Goal: Information Seeking & Learning: Learn about a topic

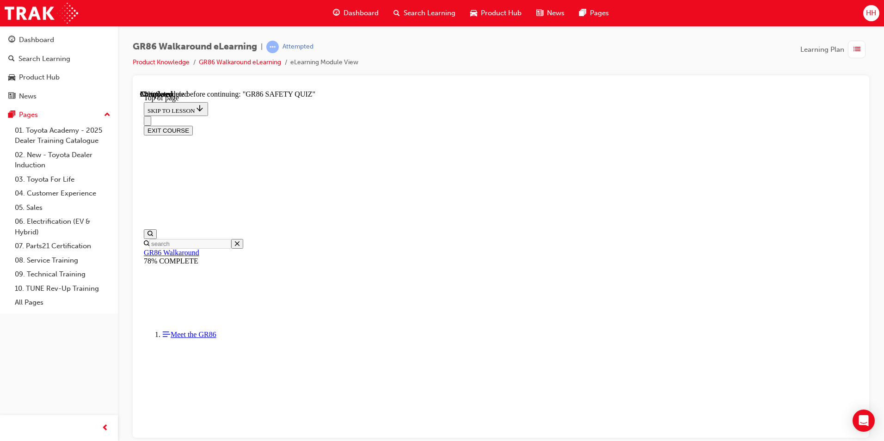
scroll to position [309, 0]
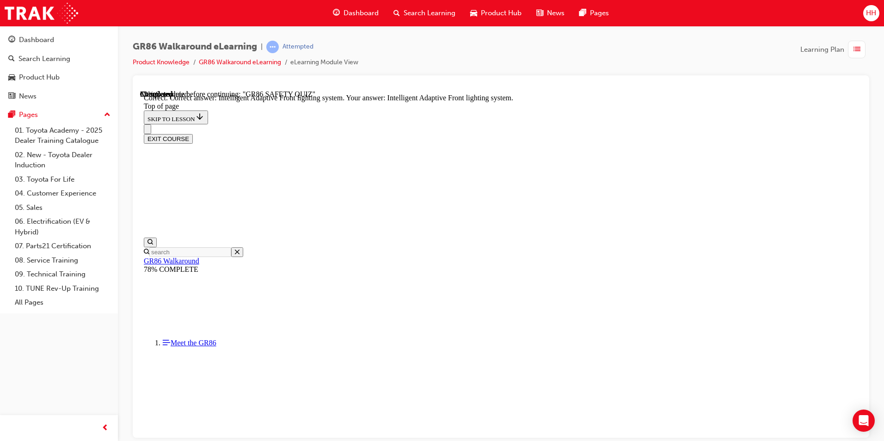
scroll to position [338, 0]
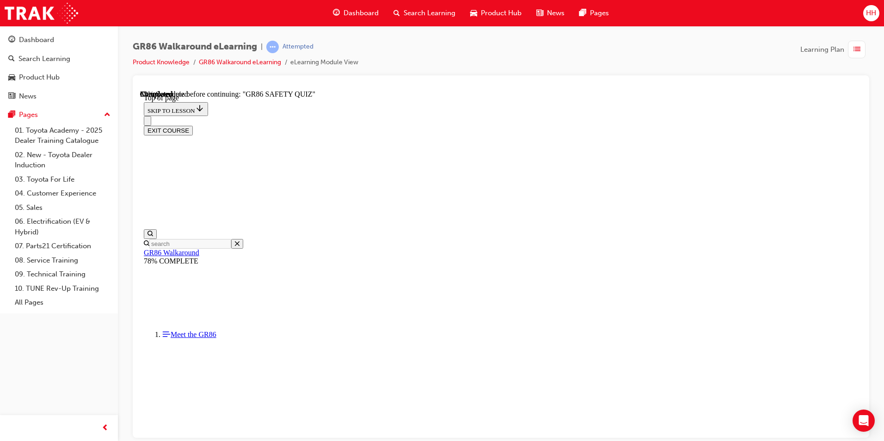
scroll to position [74, 0]
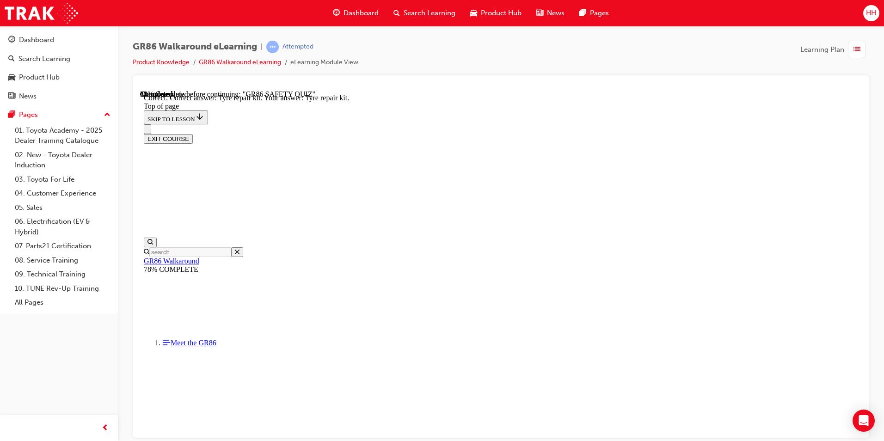
scroll to position [171, 0]
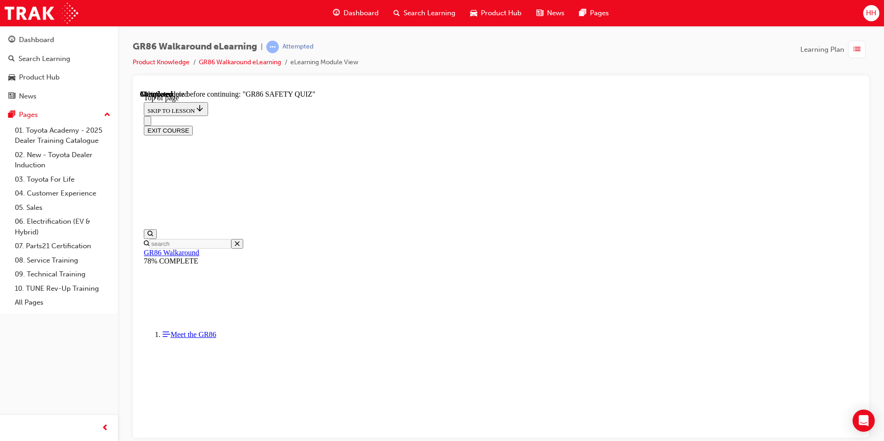
scroll to position [121, 0]
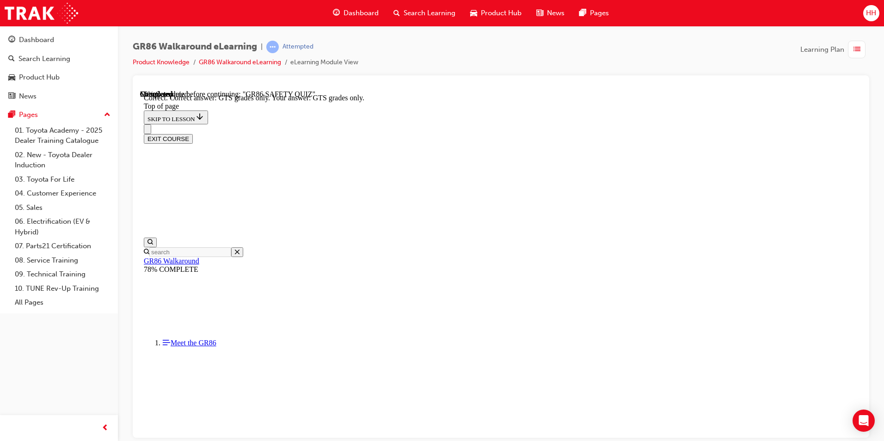
scroll to position [218, 0]
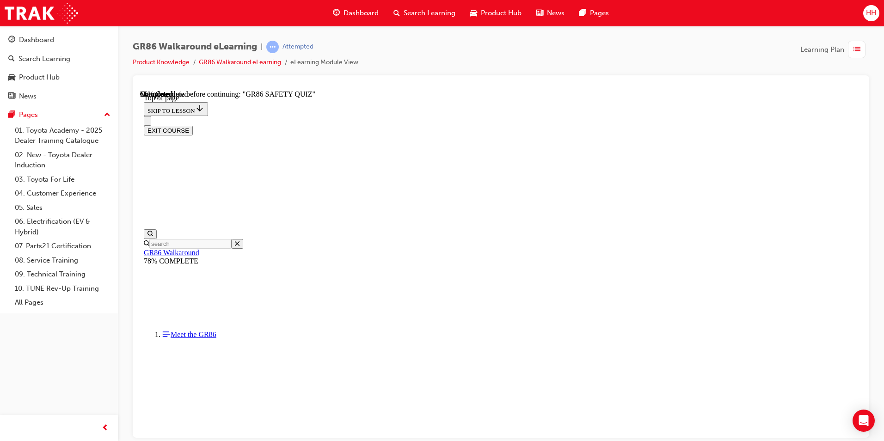
scroll to position [74, 0]
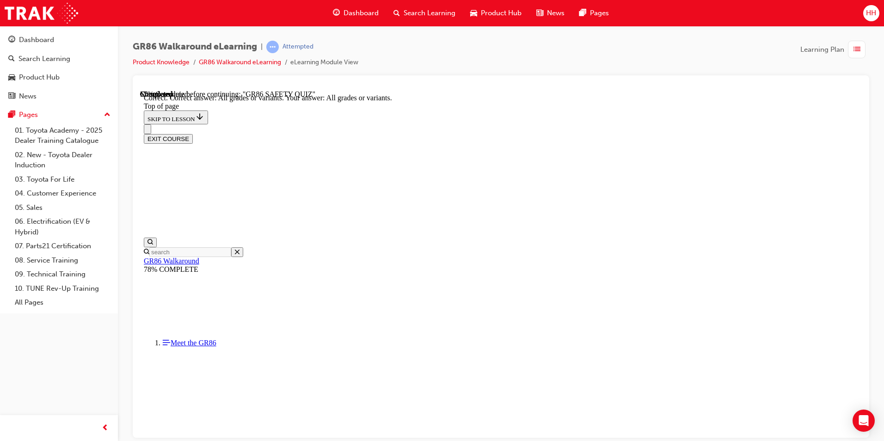
scroll to position [171, 0]
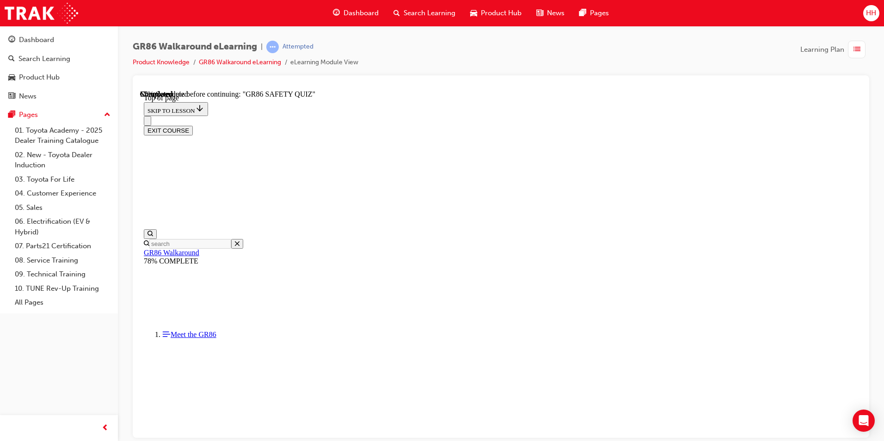
scroll to position [74, 0]
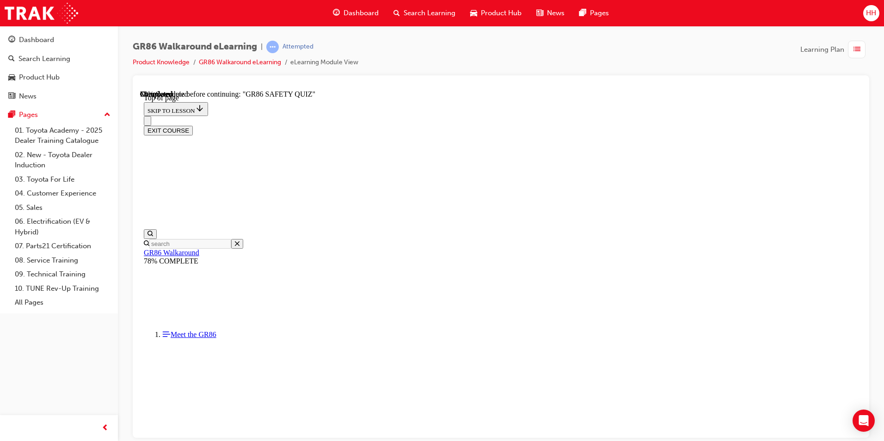
scroll to position [259, 0]
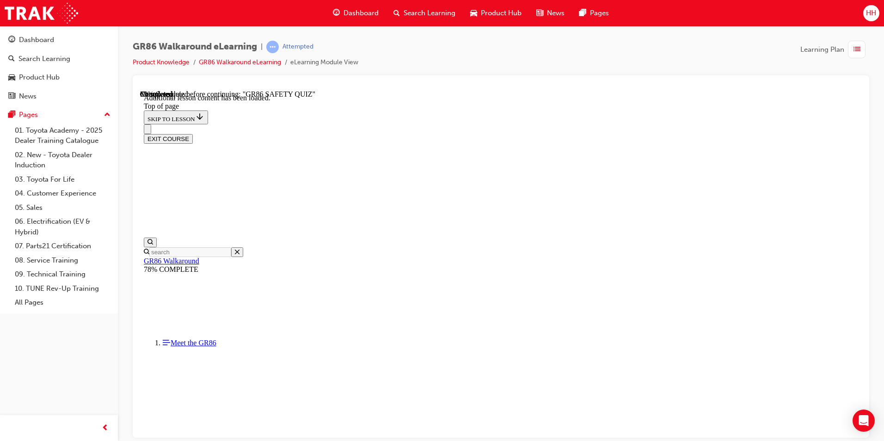
scroll to position [429, 0]
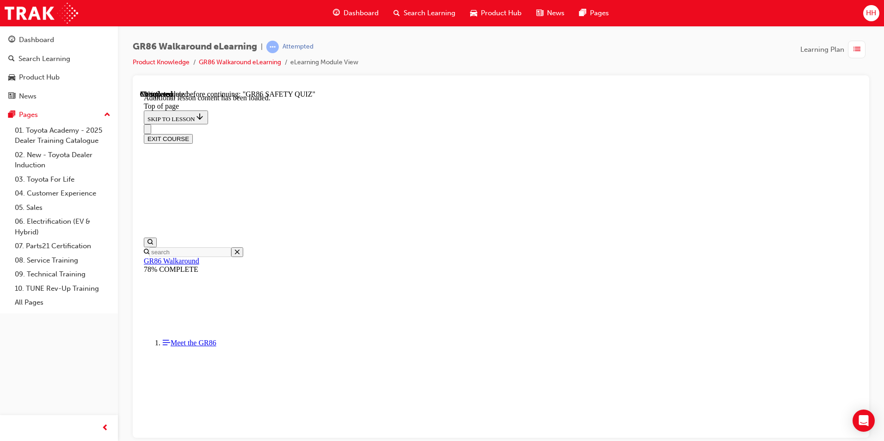
scroll to position [75, 0]
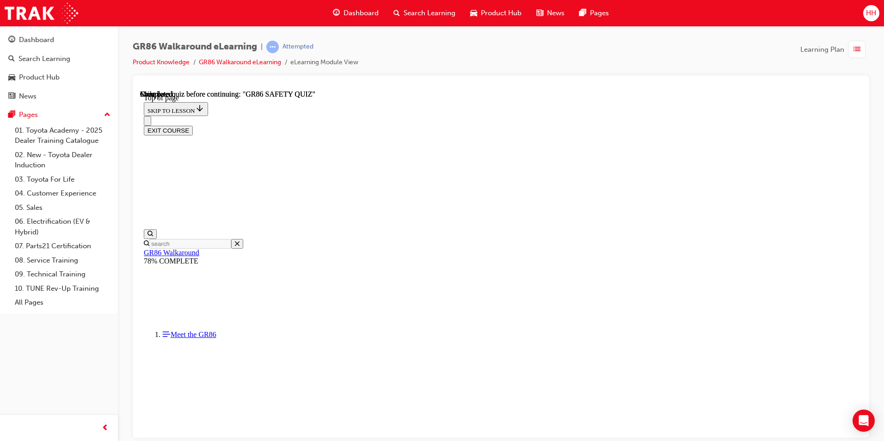
scroll to position [74, 0]
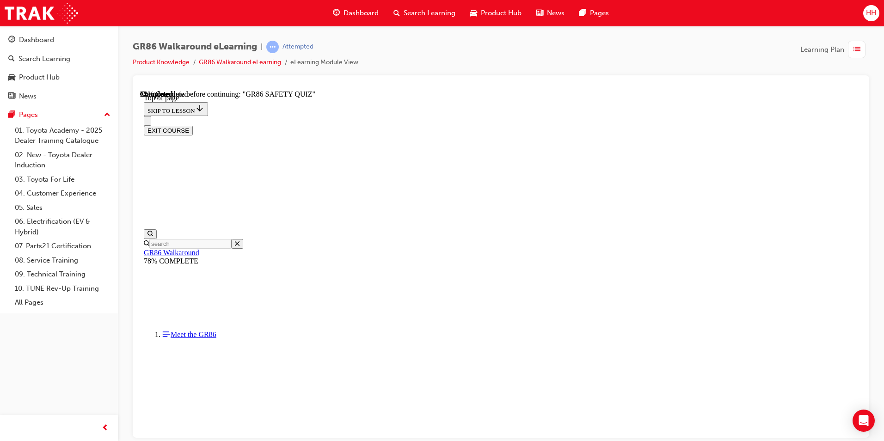
scroll to position [121, 0]
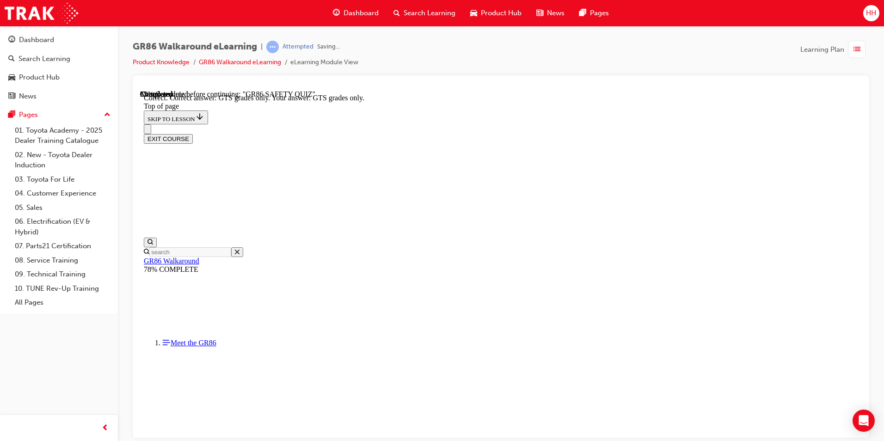
scroll to position [218, 0]
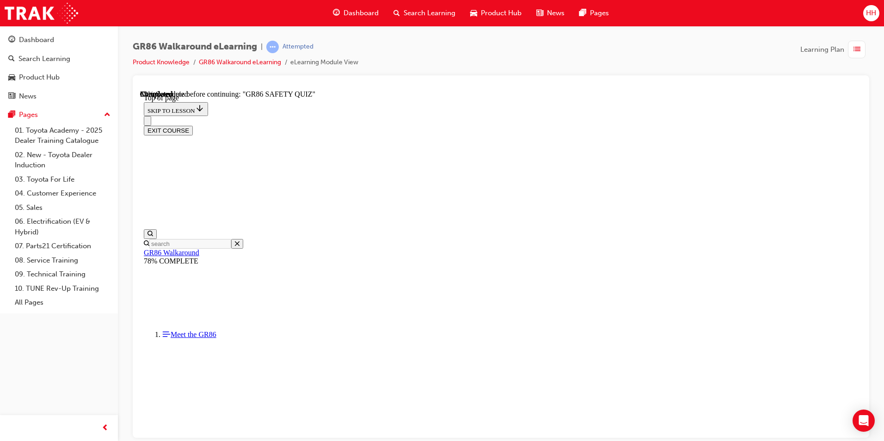
scroll to position [259, 0]
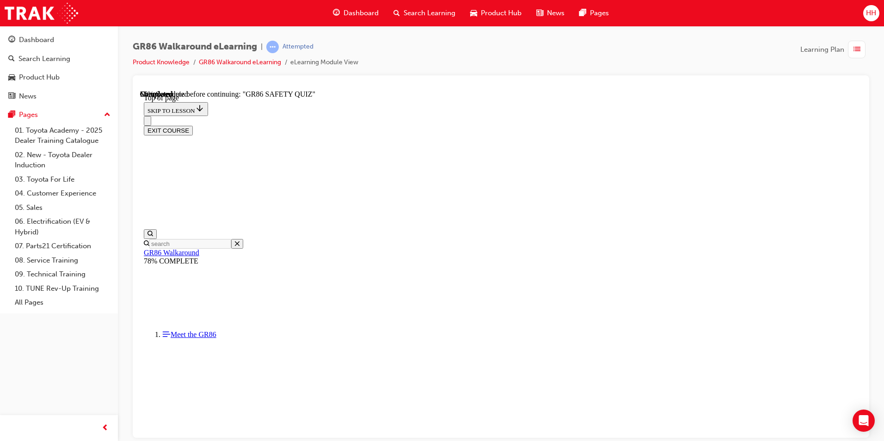
scroll to position [121, 0]
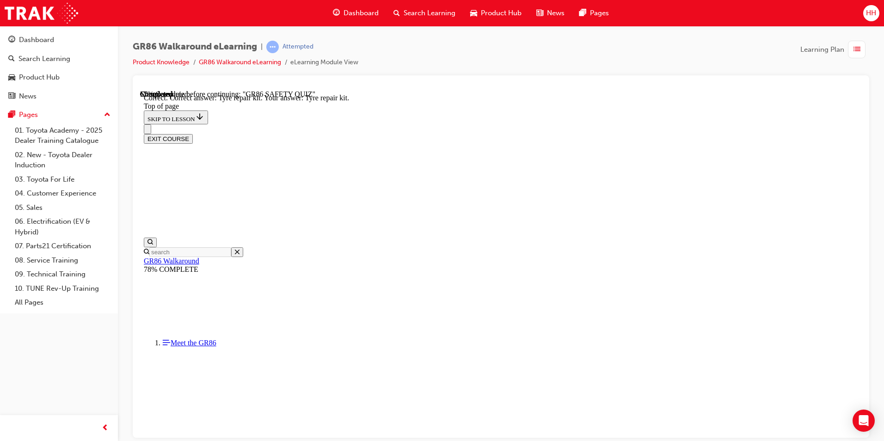
scroll to position [171, 0]
drag, startPoint x: 570, startPoint y: 391, endPoint x: 571, endPoint y: 398, distance: 6.5
drag, startPoint x: 571, startPoint y: 398, endPoint x: 570, endPoint y: 393, distance: 5.1
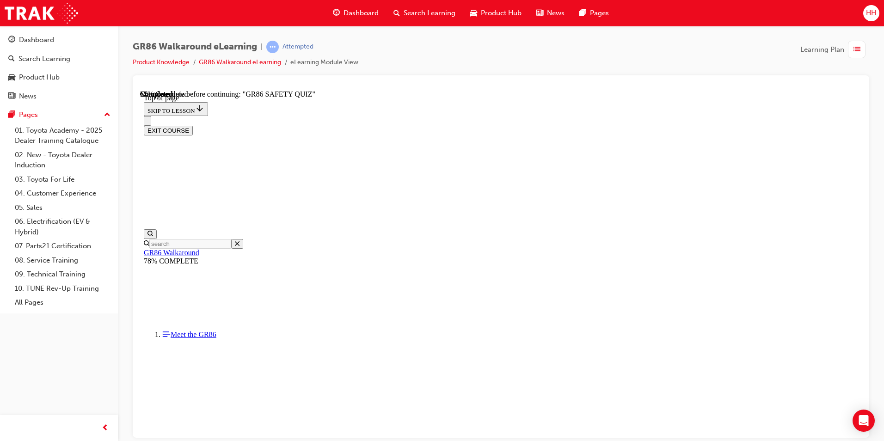
scroll to position [121, 0]
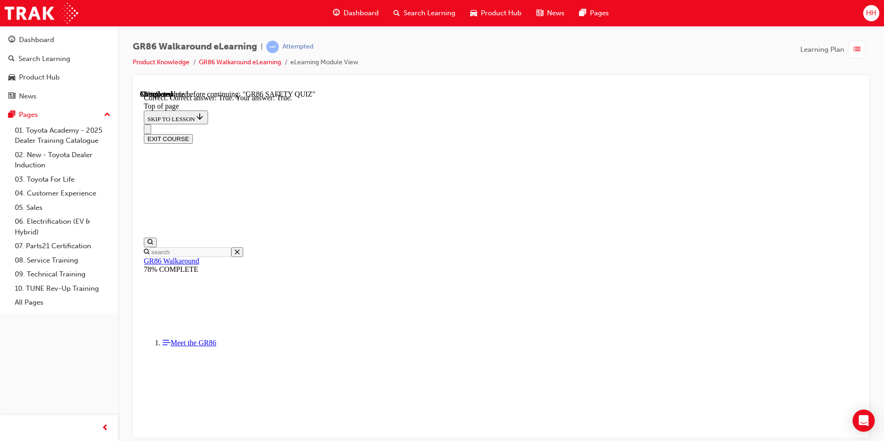
scroll to position [246, 0]
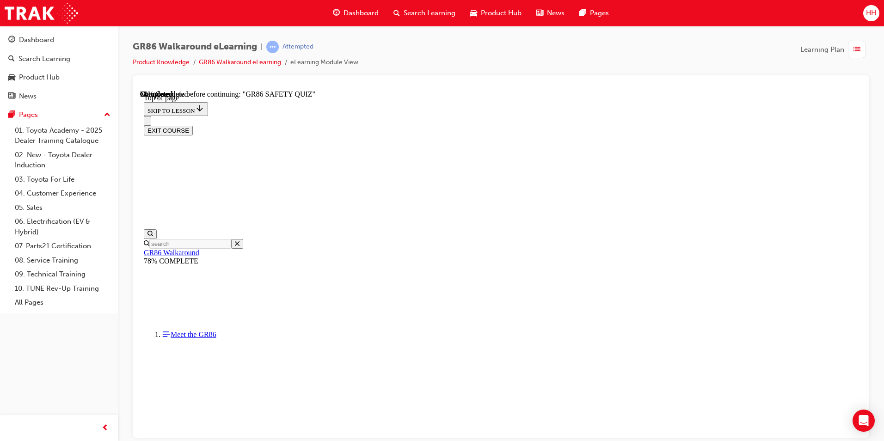
scroll to position [74, 0]
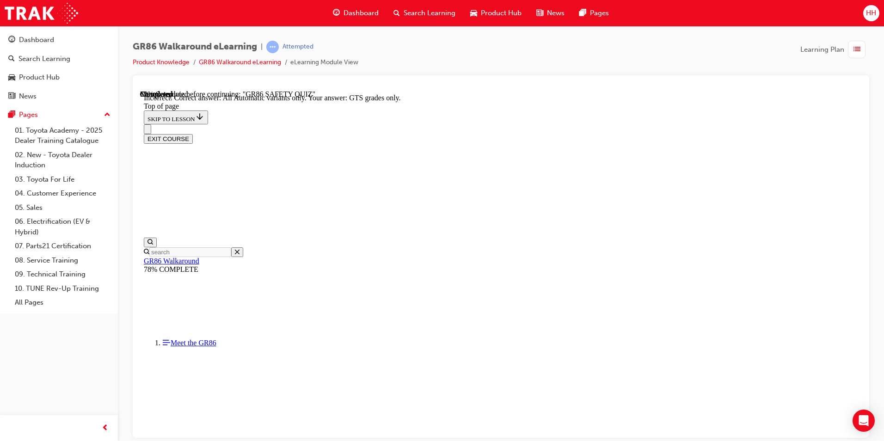
scroll to position [202, 0]
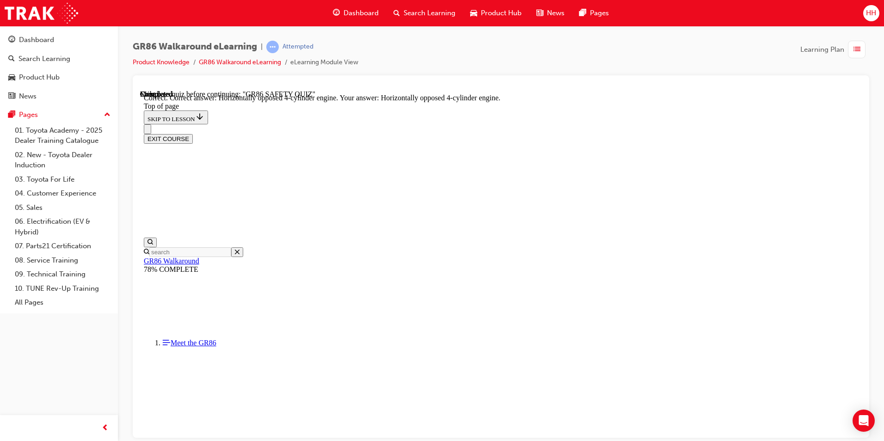
scroll to position [401, 0]
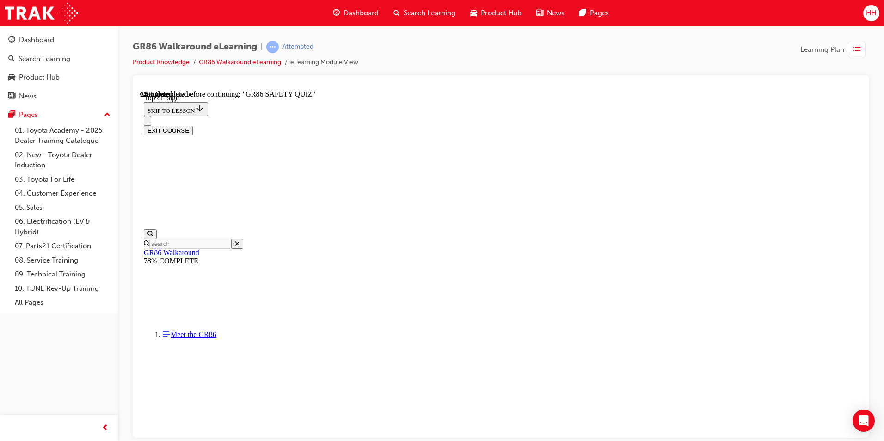
scroll to position [121, 0]
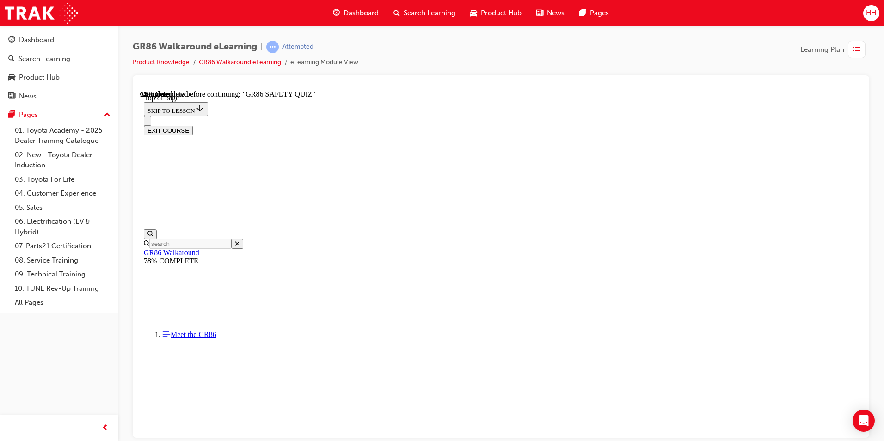
scroll to position [305, 0]
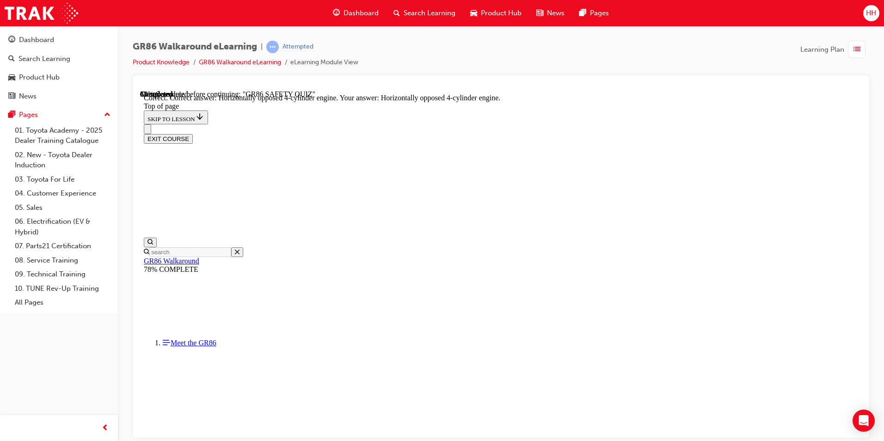
scroll to position [401, 0]
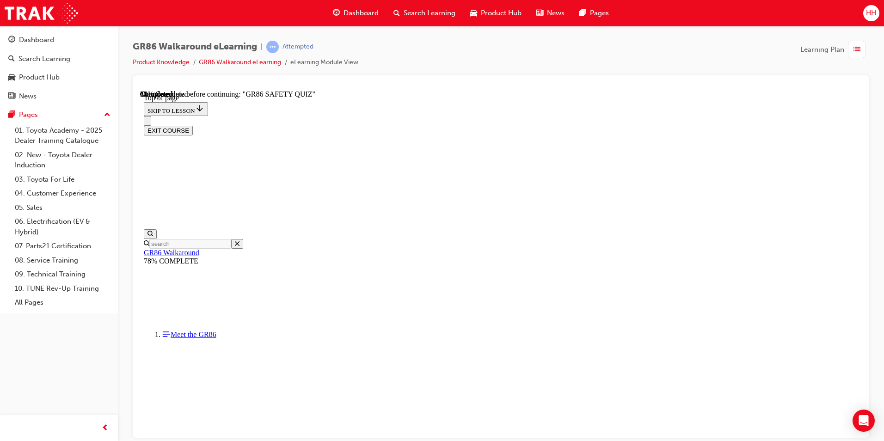
scroll to position [74, 0]
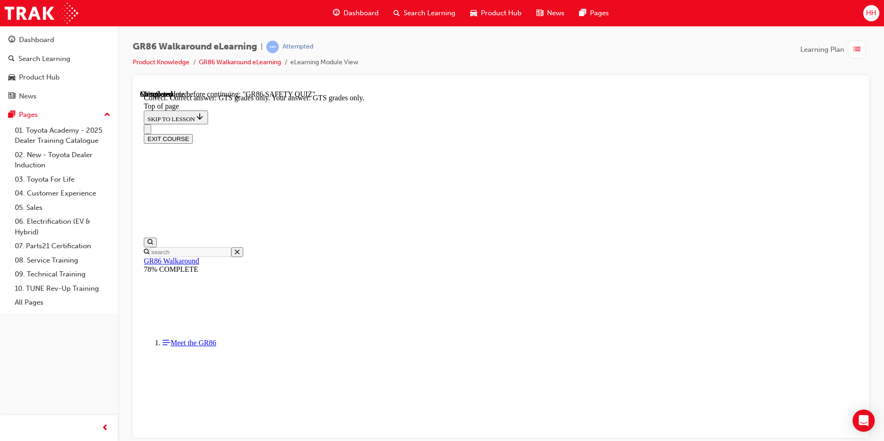
scroll to position [218, 0]
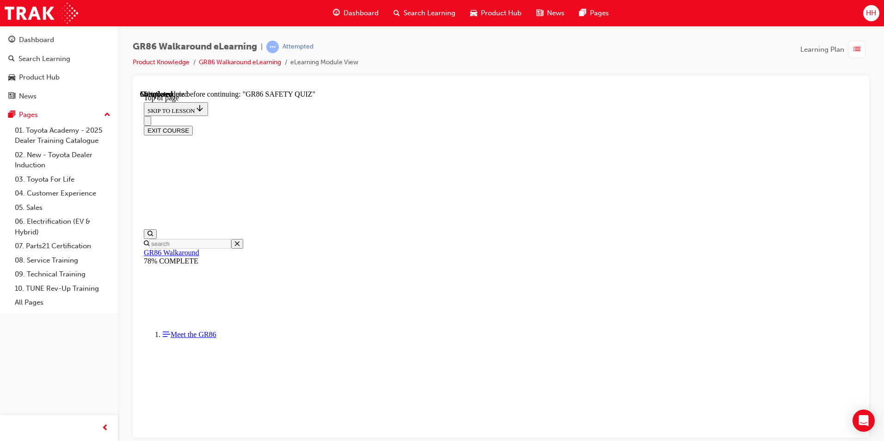
scroll to position [28, 0]
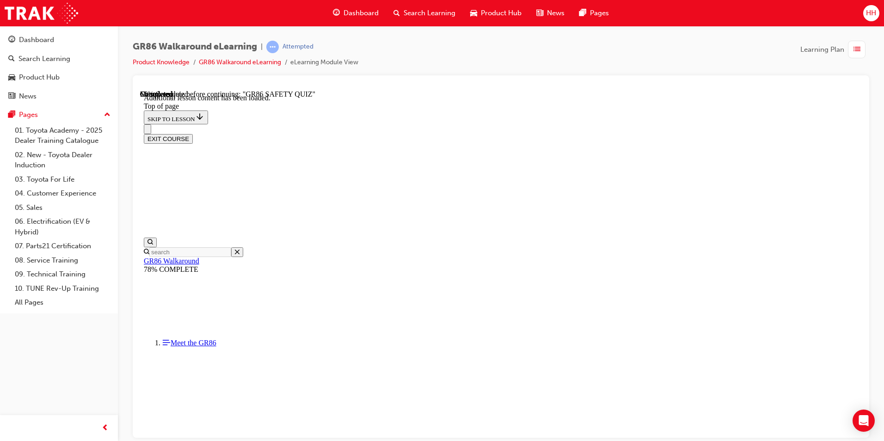
scroll to position [374, 0]
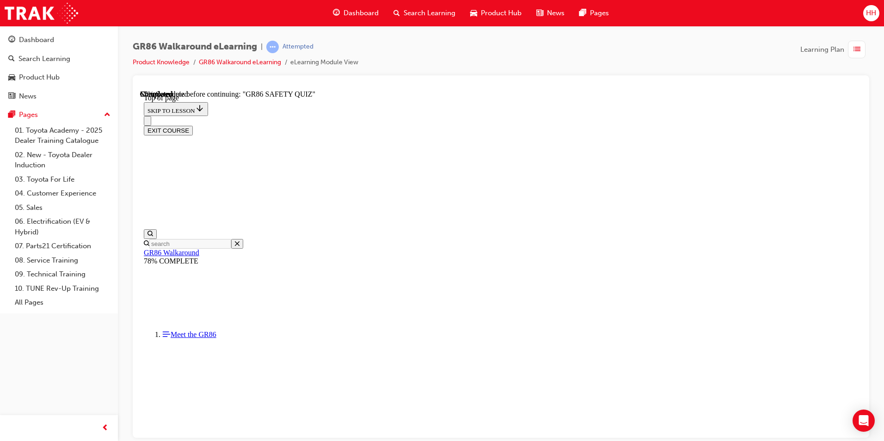
scroll to position [259, 0]
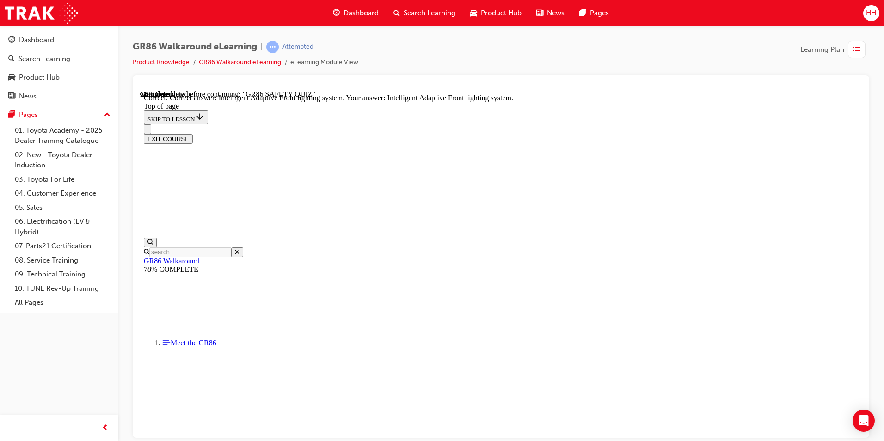
scroll to position [338, 0]
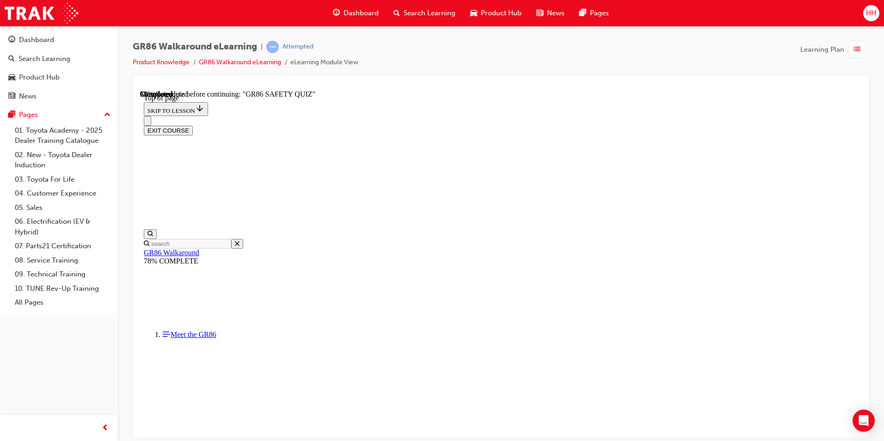
scroll to position [28, 0]
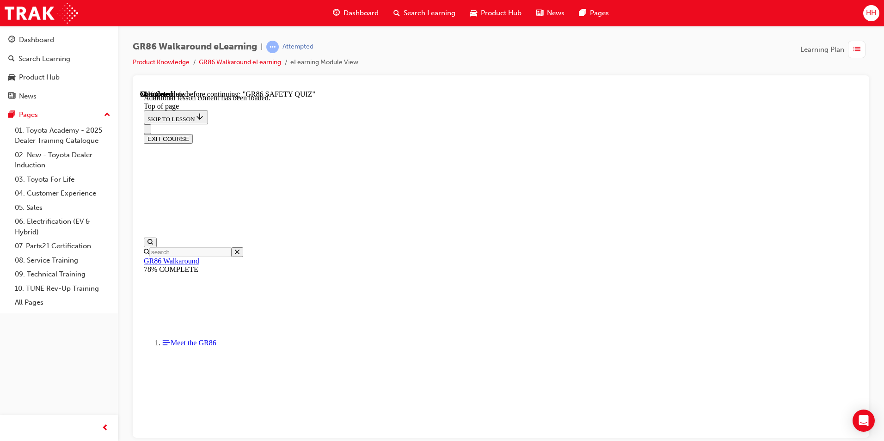
scroll to position [429, 0]
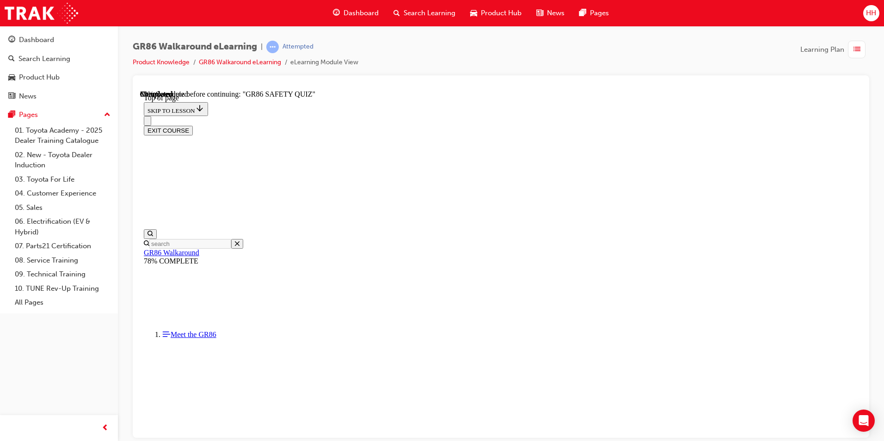
scroll to position [121, 0]
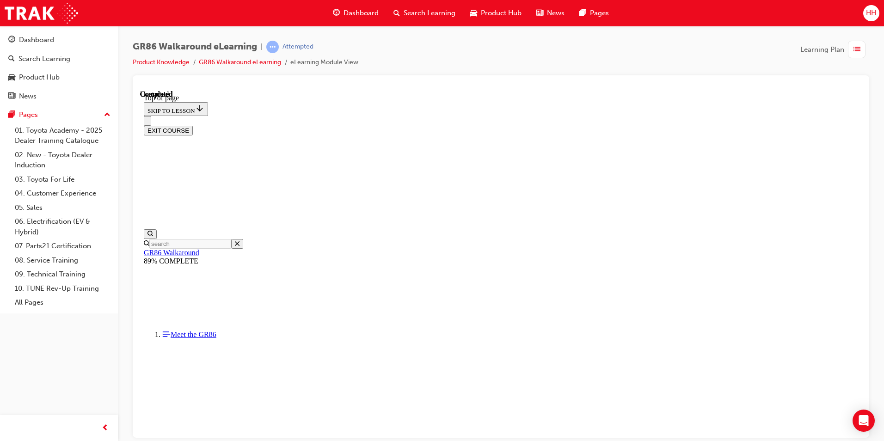
scroll to position [154, 0]
click at [849, 50] on div "button" at bounding box center [857, 50] width 18 height 18
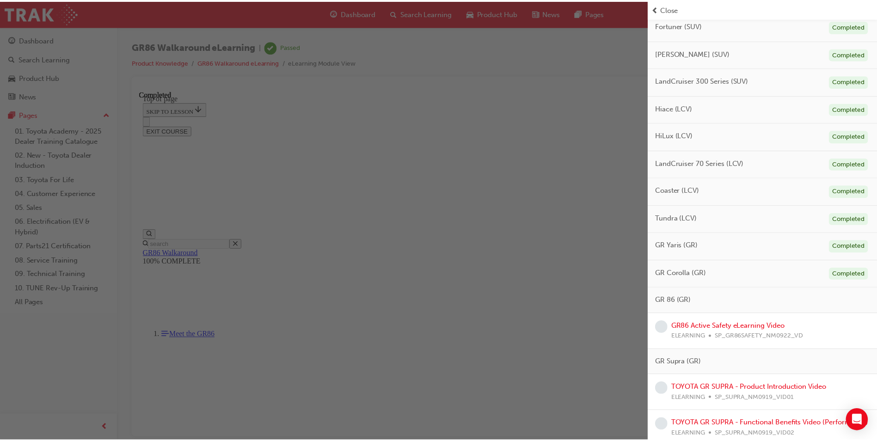
scroll to position [585, 0]
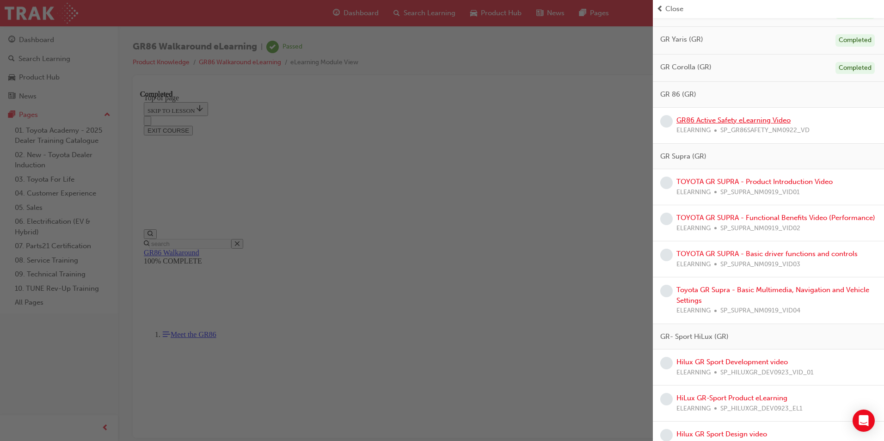
click at [753, 119] on link "GR86 Active Safety eLearning Video" at bounding box center [733, 120] width 114 height 8
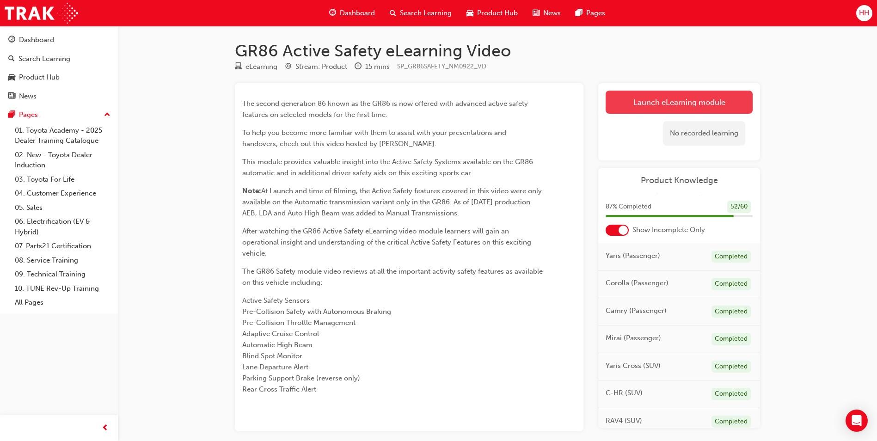
click at [661, 92] on link "Launch eLearning module" at bounding box center [678, 102] width 147 height 23
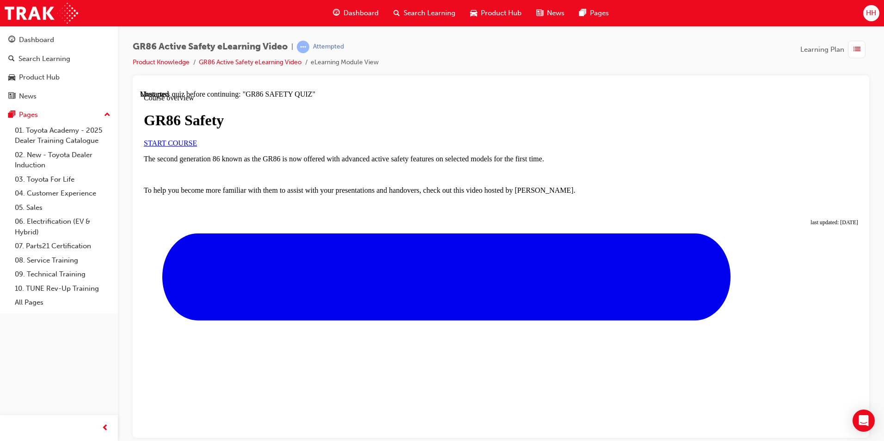
scroll to position [170, 0]
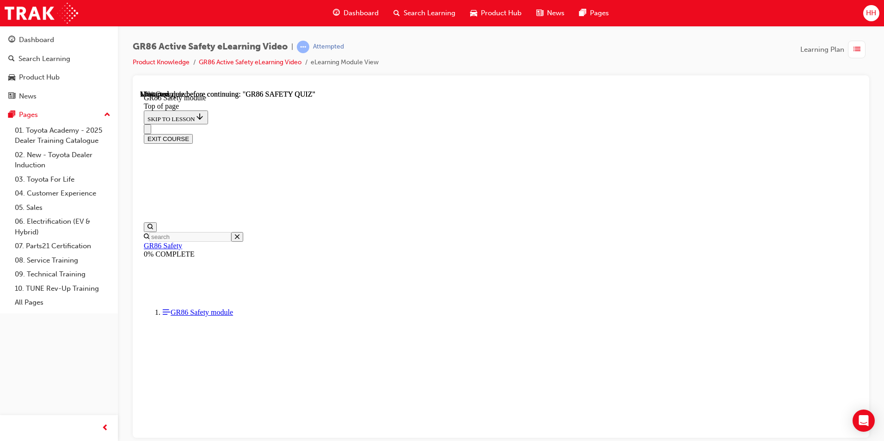
scroll to position [29, 0]
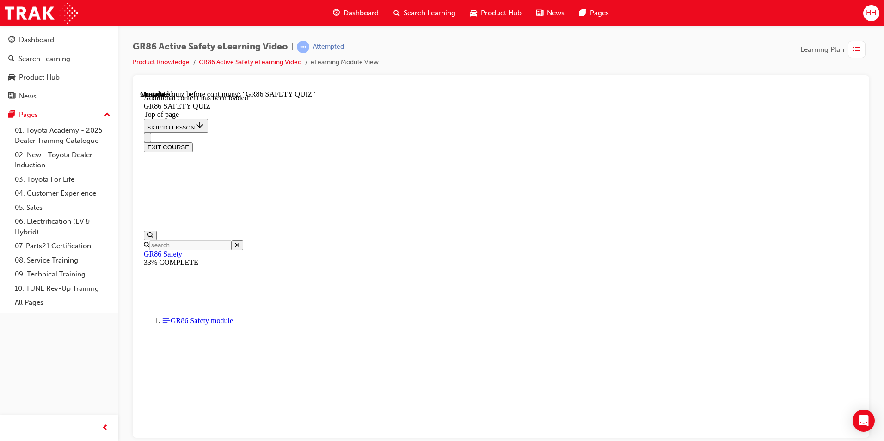
scroll to position [29, 0]
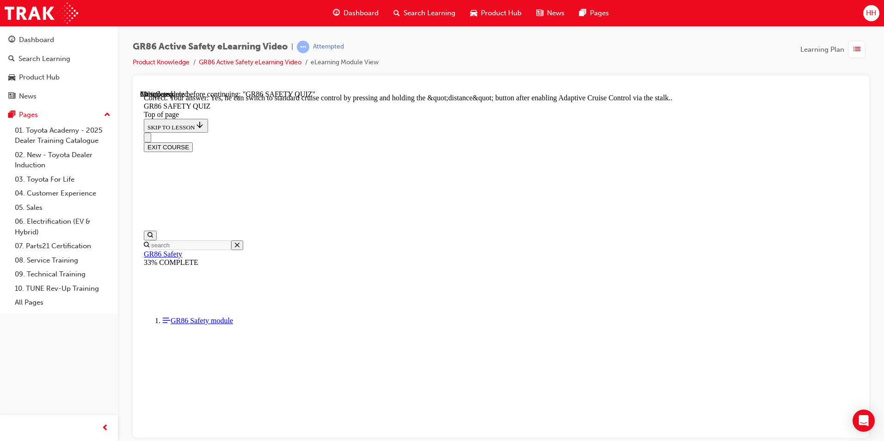
scroll to position [340, 0]
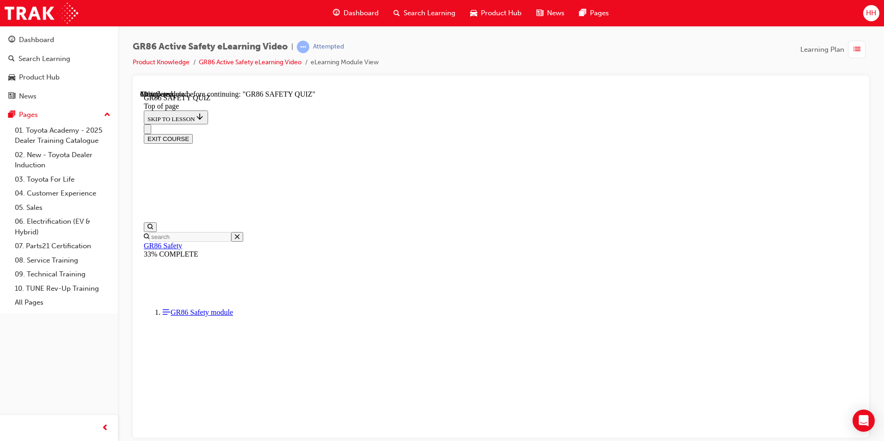
scroll to position [28, 0]
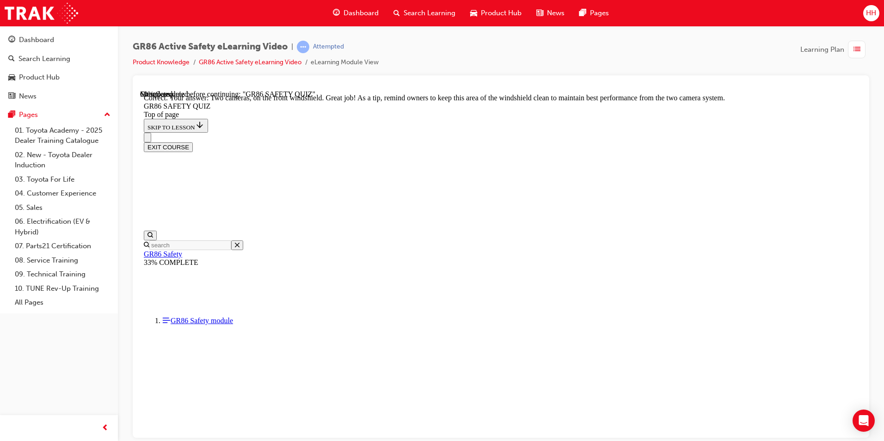
scroll to position [205, 0]
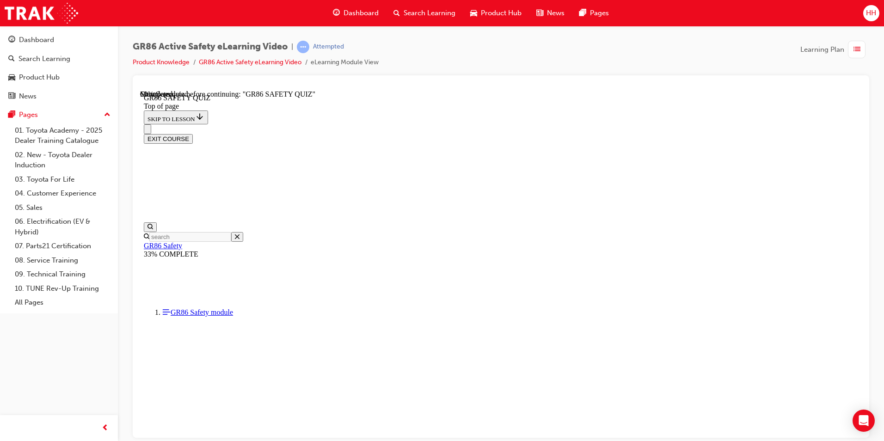
scroll to position [121, 0]
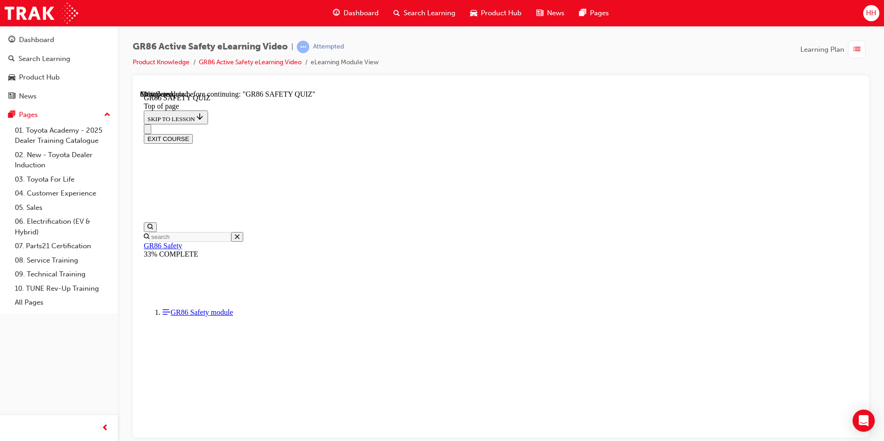
scroll to position [167, 0]
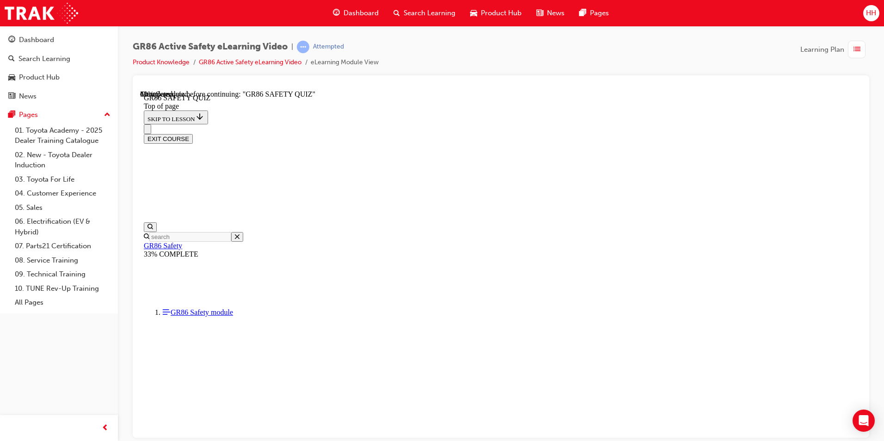
scroll to position [167, 0]
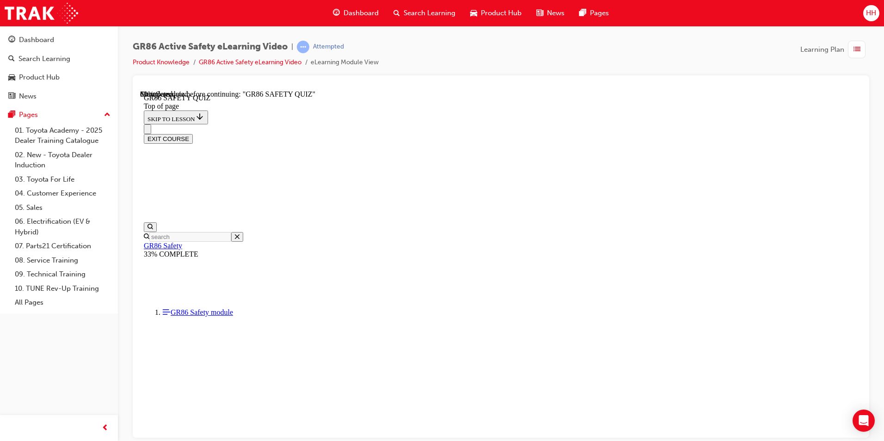
scroll to position [167, 0]
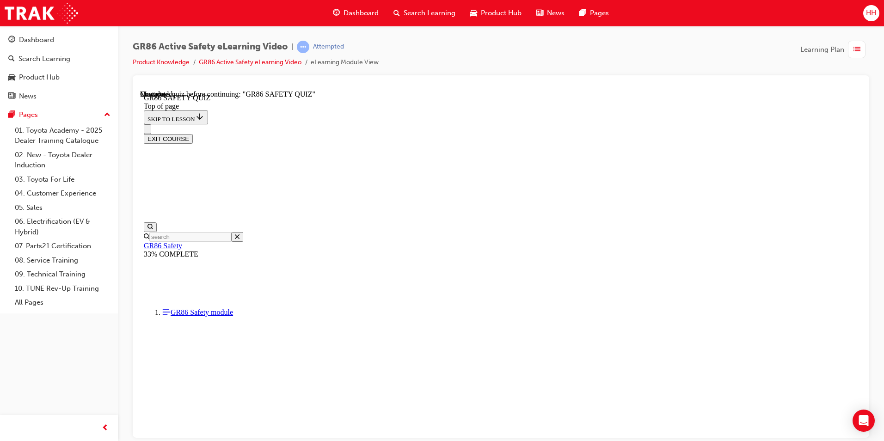
scroll to position [213, 0]
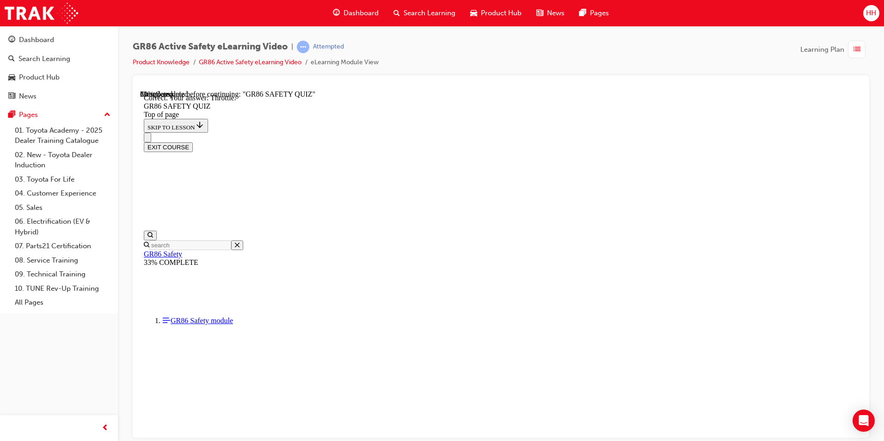
scroll to position [328, 0]
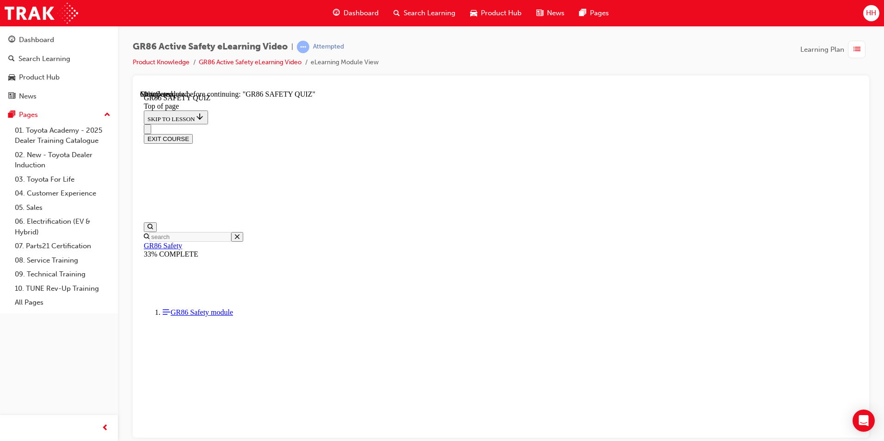
scroll to position [179, 0]
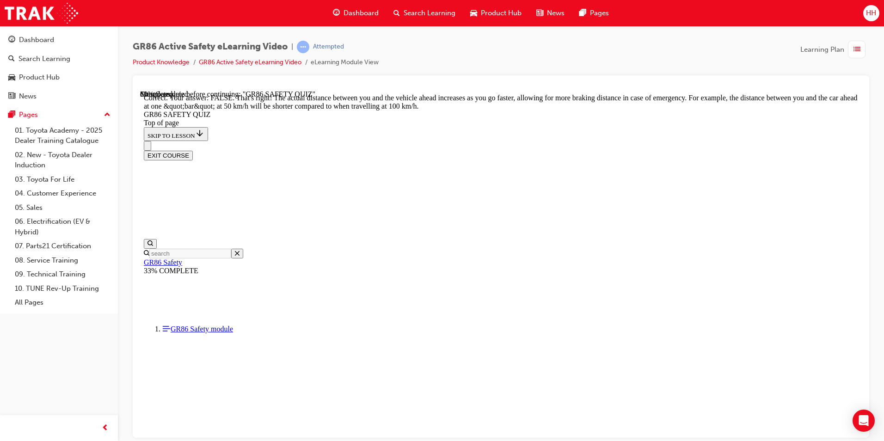
scroll to position [365, 0]
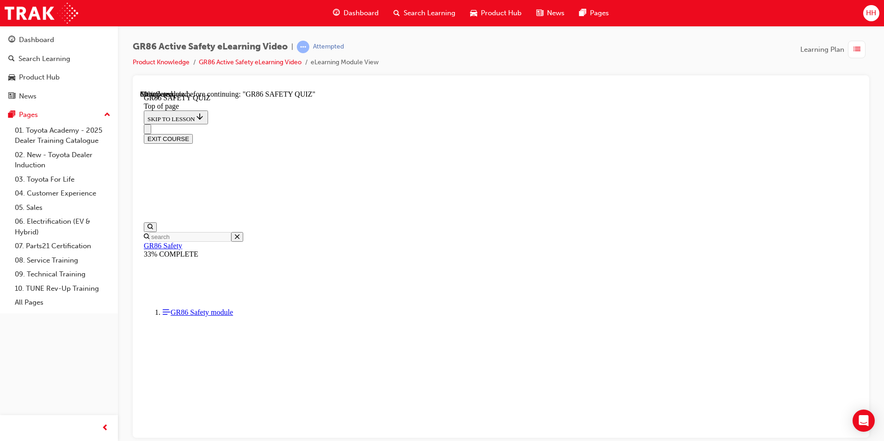
scroll to position [260, 0]
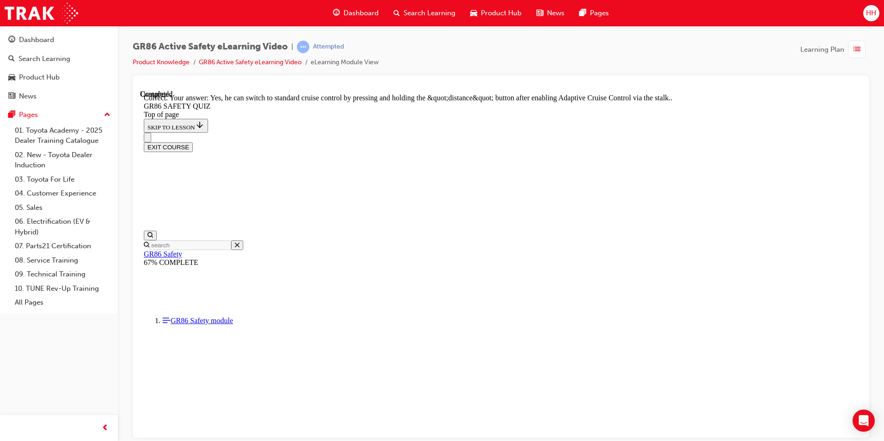
scroll to position [340, 0]
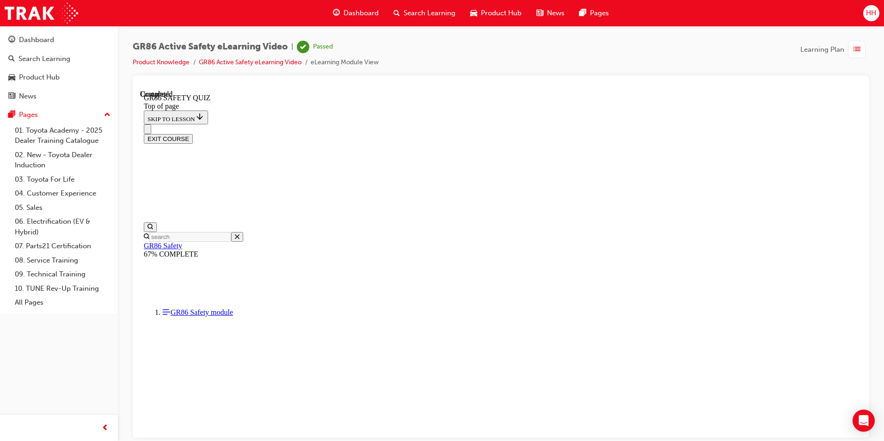
scroll to position [154, 0]
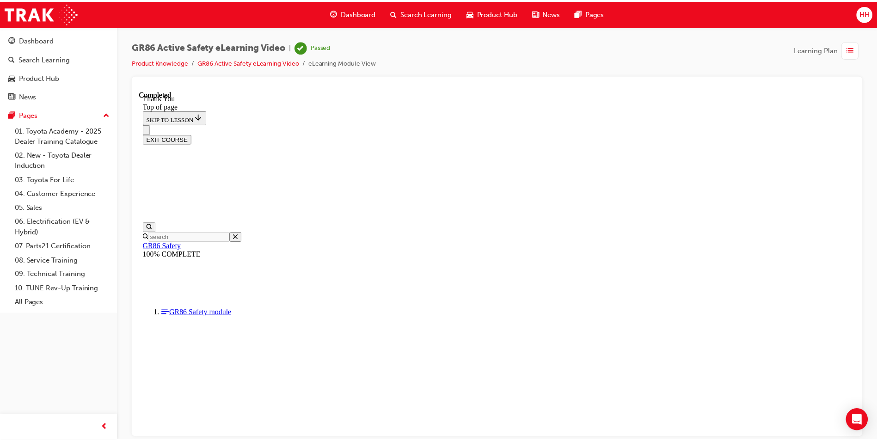
scroll to position [29, 0]
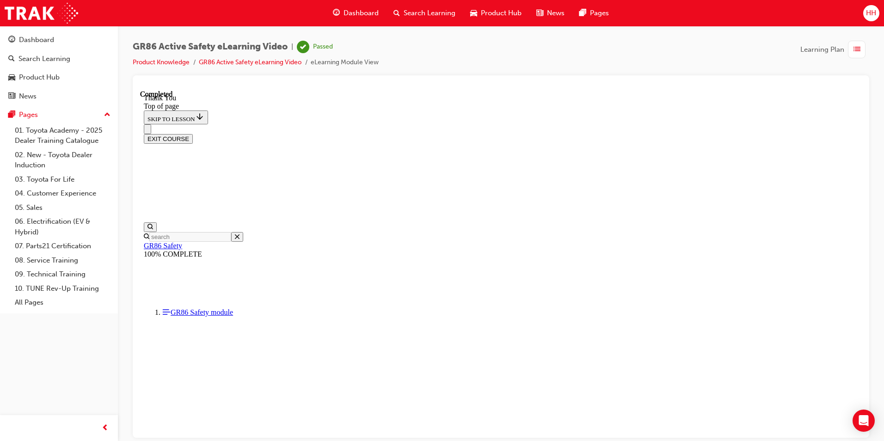
click at [416, 12] on span "Search Learning" at bounding box center [429, 13] width 52 height 11
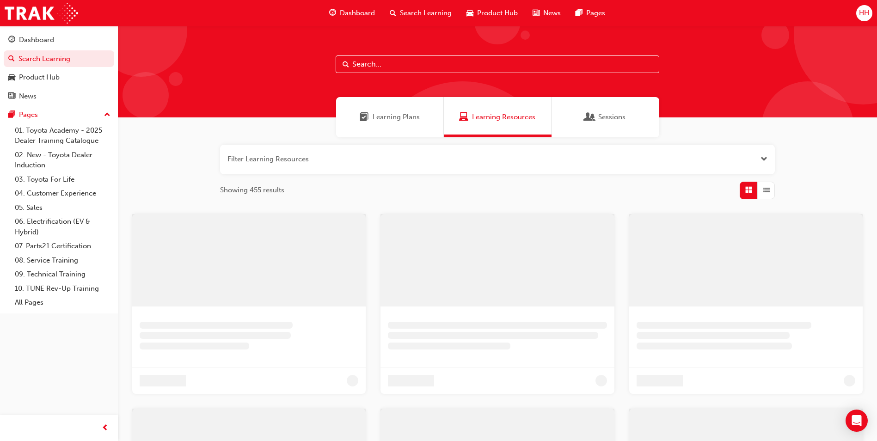
click at [389, 112] on span "Learning Plans" at bounding box center [395, 117] width 47 height 11
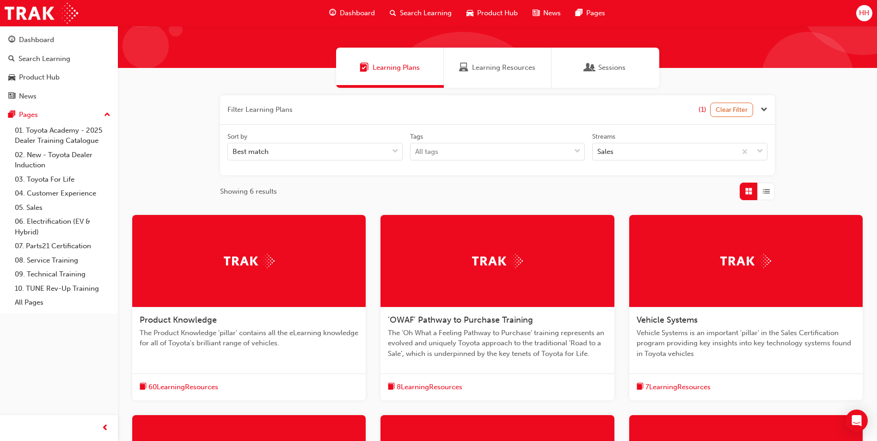
scroll to position [231, 0]
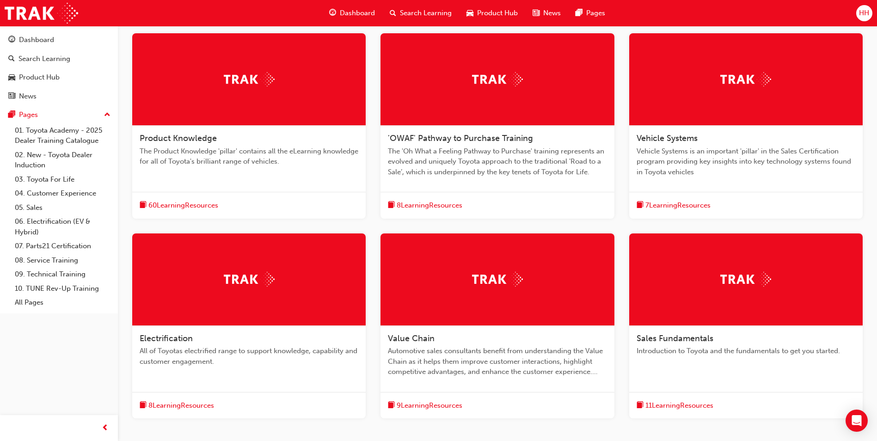
click at [242, 203] on div "60 Learning Resources" at bounding box center [248, 205] width 233 height 27
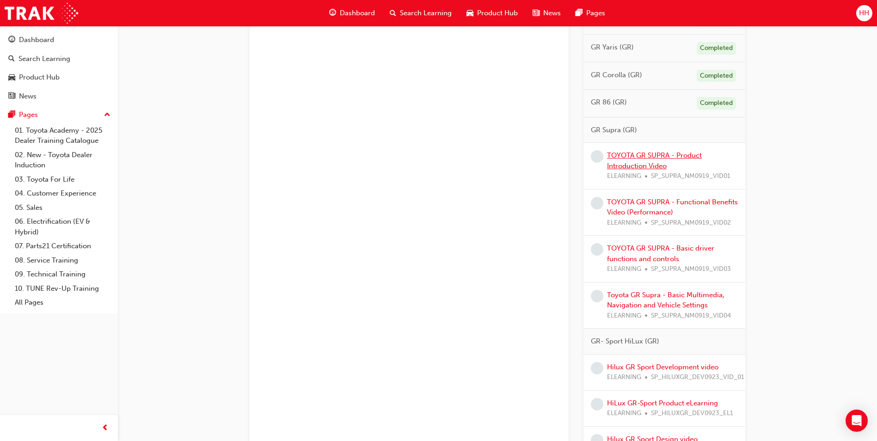
scroll to position [508, 0]
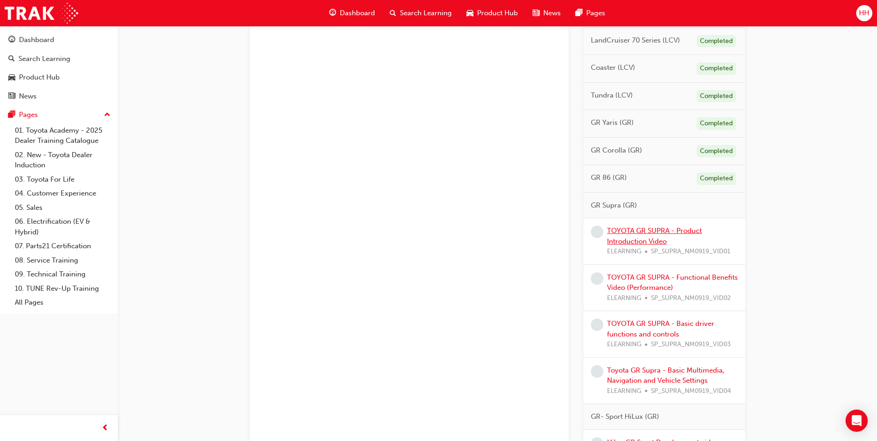
click at [678, 226] on link "TOYOTA GR SUPRA - Product Introduction Video" at bounding box center [654, 235] width 95 height 19
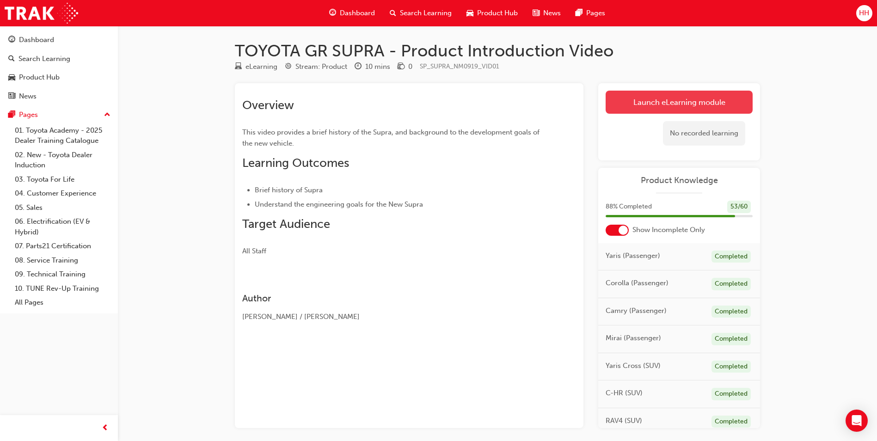
click at [684, 105] on link "Launch eLearning module" at bounding box center [678, 102] width 147 height 23
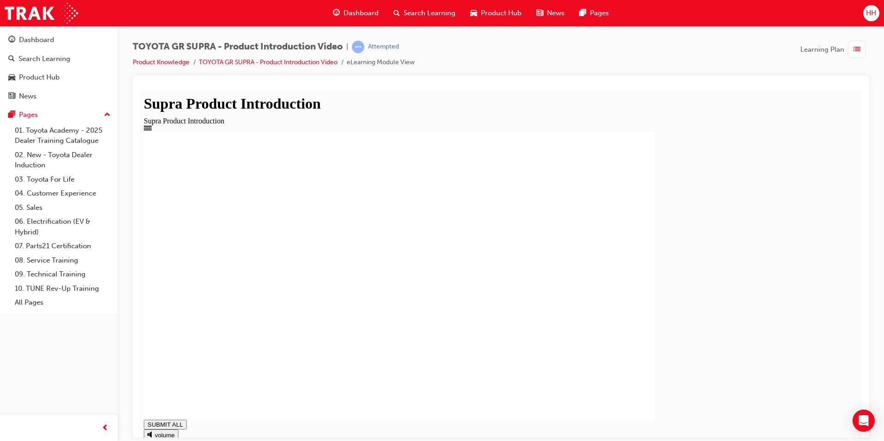
click at [301, 371] on div "The driver feeling connected with the vehicle. Fastest 0-100 km/h times. Pure d…" at bounding box center [399, 275] width 511 height 287
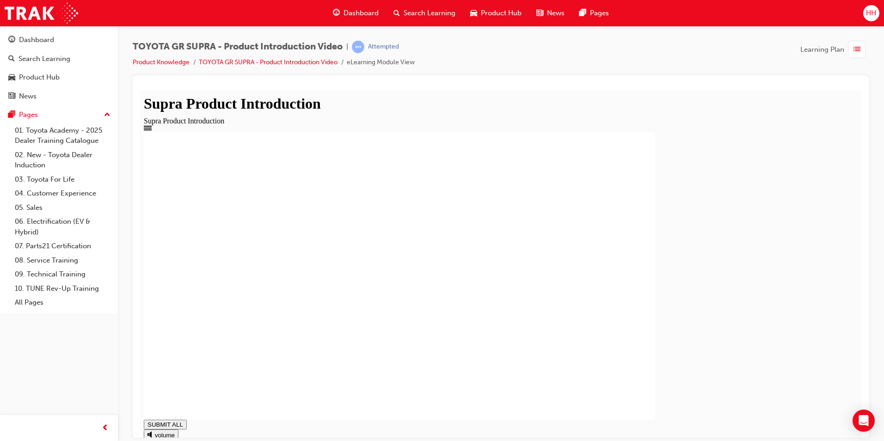
type input "1"
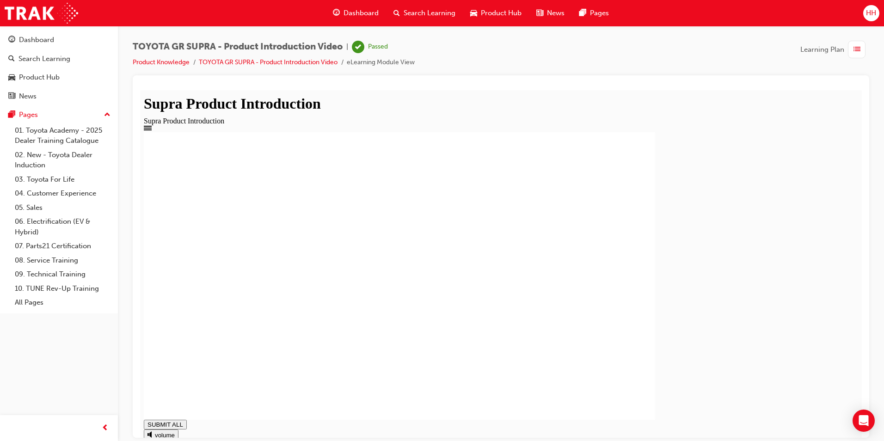
click at [855, 49] on span "list-icon" at bounding box center [856, 50] width 7 height 12
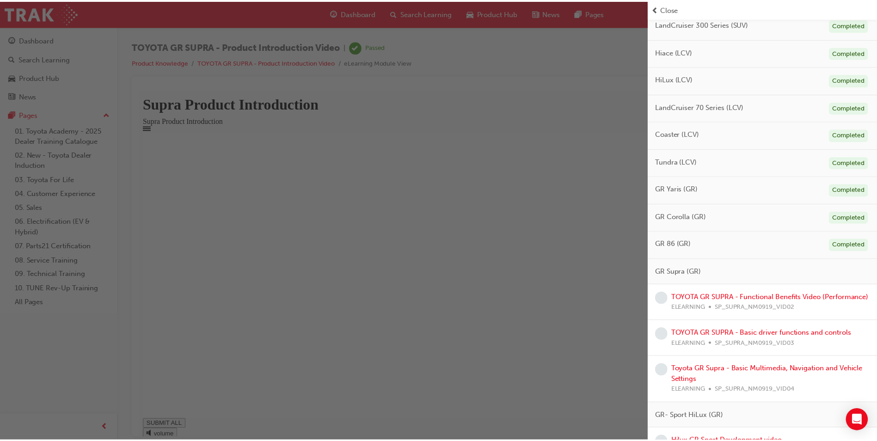
scroll to position [462, 0]
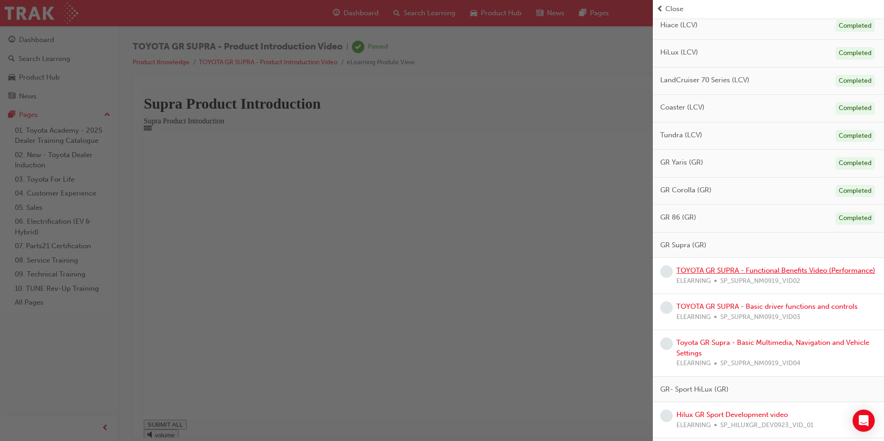
click at [706, 269] on link "TOYOTA GR SUPRA - Functional Benefits Video (Performance)" at bounding box center [775, 270] width 199 height 8
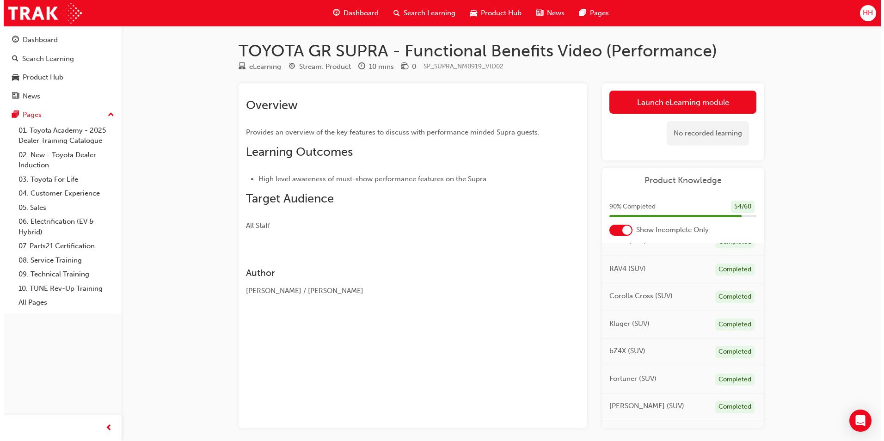
scroll to position [185, 0]
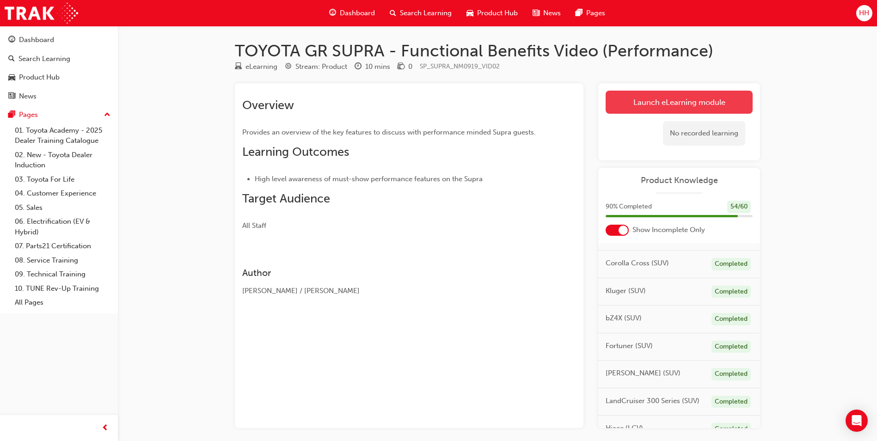
click at [714, 110] on link "Launch eLearning module" at bounding box center [678, 102] width 147 height 23
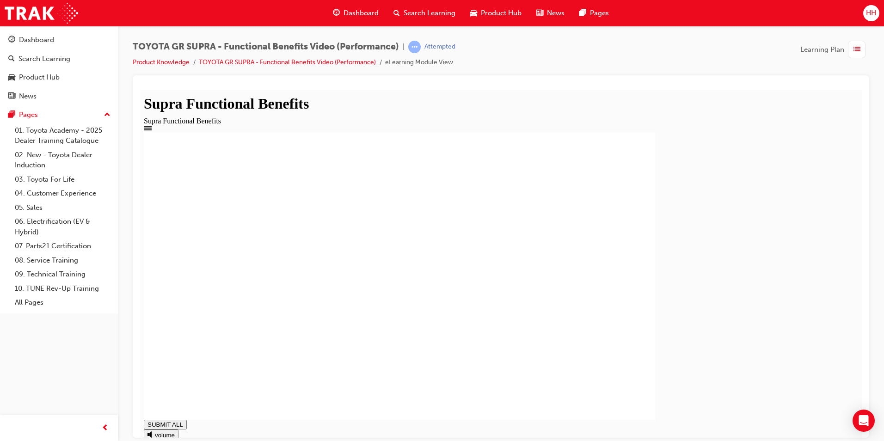
type input "1"
click at [850, 49] on div "button" at bounding box center [857, 50] width 18 height 18
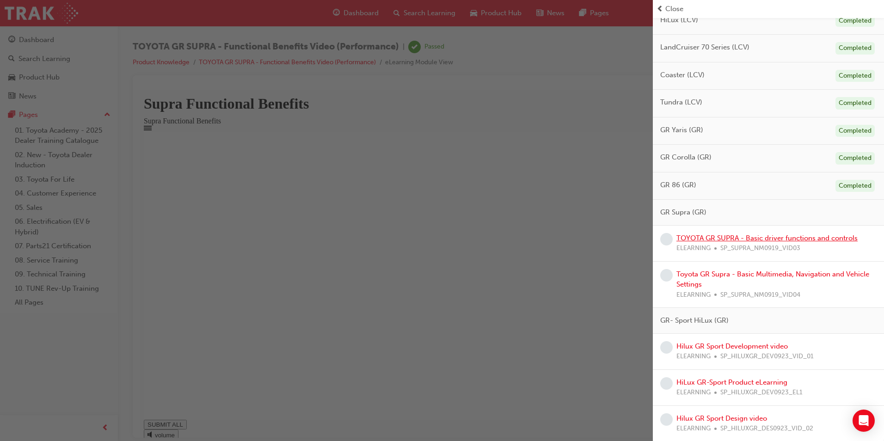
scroll to position [506, 0]
click at [702, 240] on link "TOYOTA GR SUPRA - Basic driver functions and controls" at bounding box center [766, 237] width 181 height 8
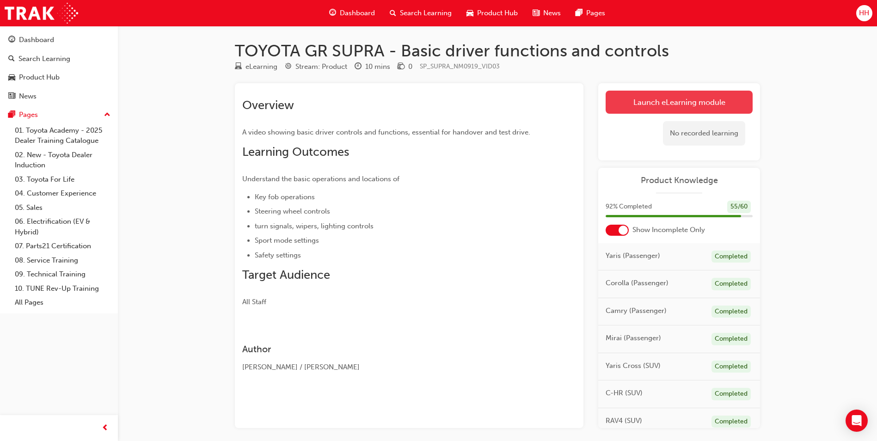
click at [687, 100] on link "Launch eLearning module" at bounding box center [678, 102] width 147 height 23
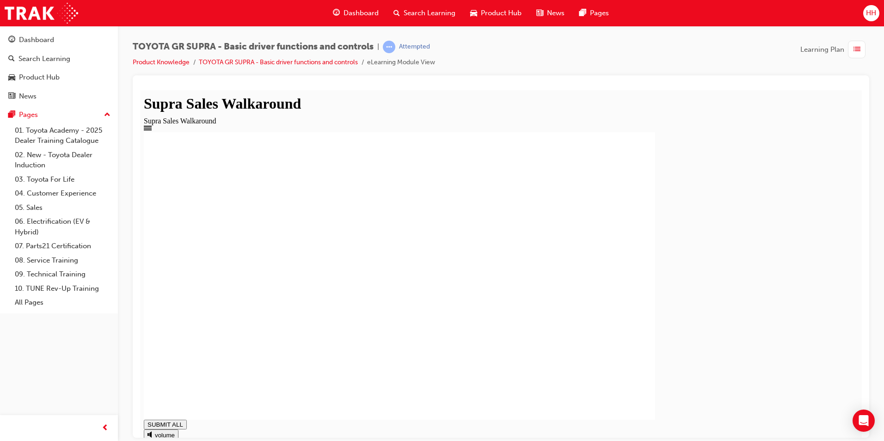
type input "0.425"
